Goal: Register for event/course

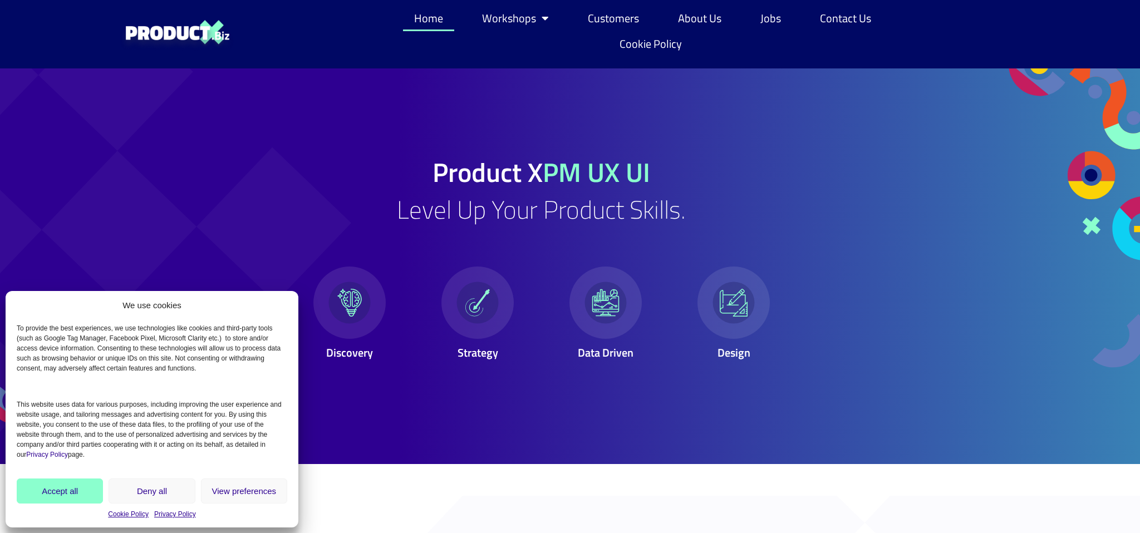
click at [78, 499] on button "Accept all" at bounding box center [60, 491] width 86 height 25
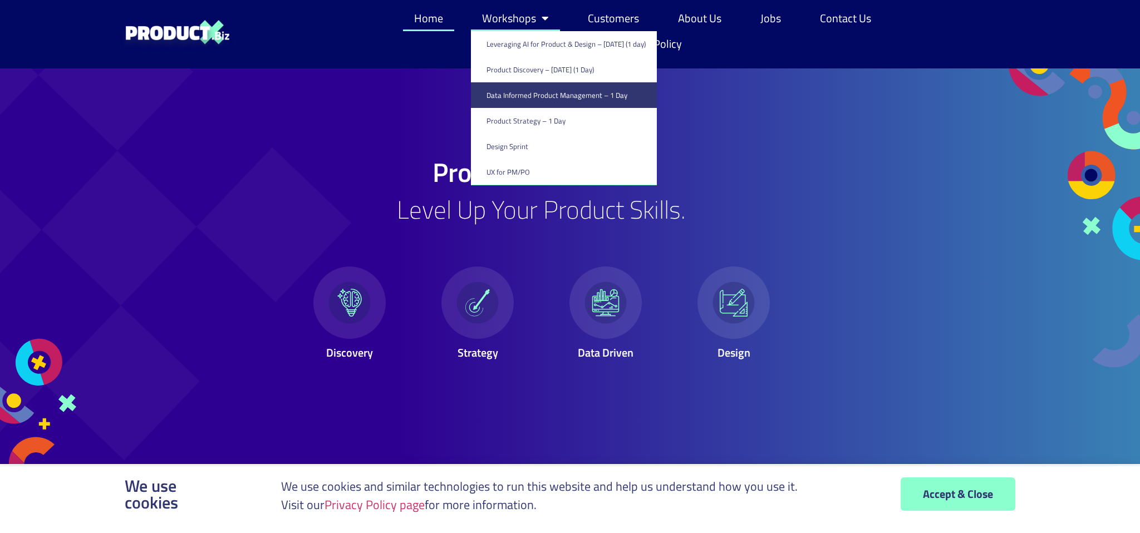
click at [569, 100] on link "Data Informed Product Management – 1 Day" at bounding box center [564, 95] width 186 height 26
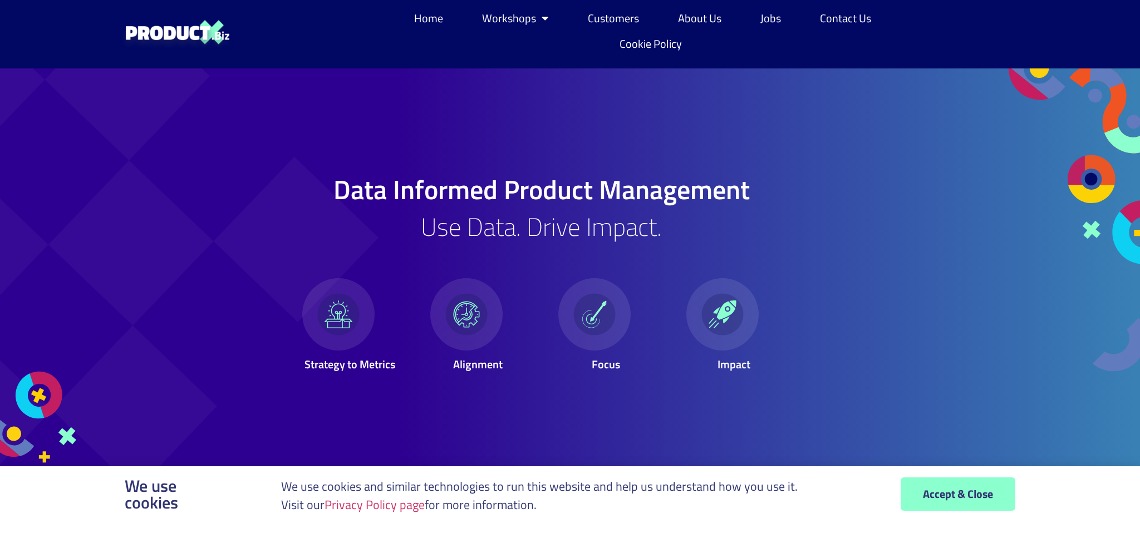
click at [927, 490] on span "Accept & Close" at bounding box center [958, 494] width 70 height 11
